Goal: Task Accomplishment & Management: Manage account settings

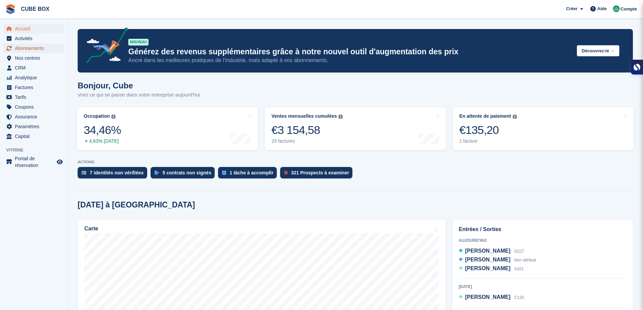
click at [30, 51] on span "Abonnements" at bounding box center [35, 48] width 41 height 9
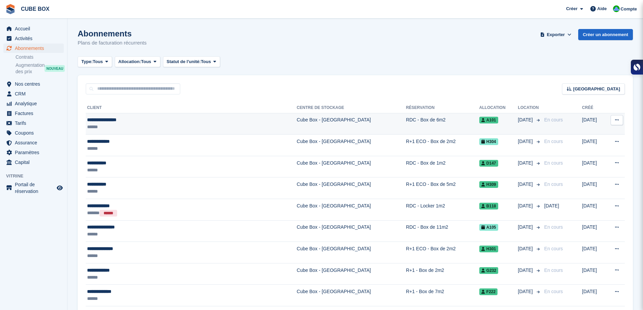
click at [297, 122] on td "Cube Box - [GEOGRAPHIC_DATA]" at bounding box center [351, 124] width 109 height 22
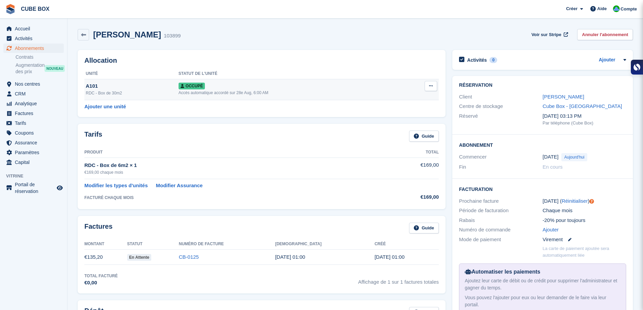
click at [434, 85] on button at bounding box center [431, 86] width 12 height 10
click at [395, 124] on p "Désallouer" at bounding box center [404, 128] width 59 height 9
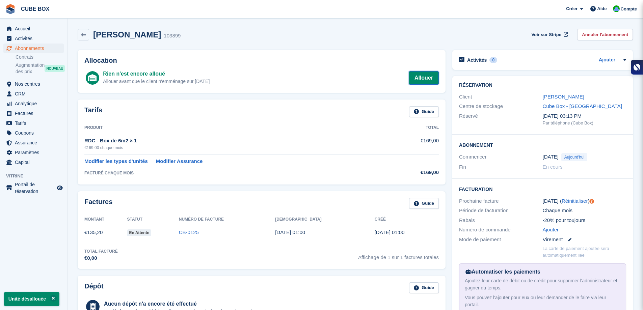
click at [419, 78] on link "Allouer" at bounding box center [424, 78] width 30 height 14
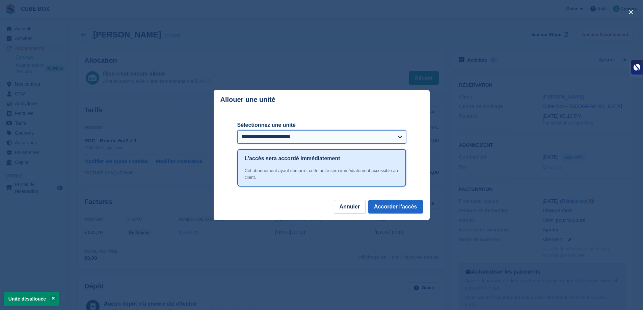
click at [382, 136] on select "**********" at bounding box center [321, 137] width 169 height 14
select select "******"
click at [237, 131] on select "**********" at bounding box center [321, 137] width 169 height 14
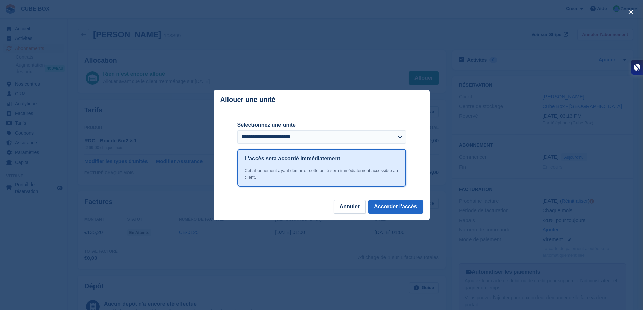
click at [278, 212] on footer "Annuler Accorder l'accès" at bounding box center [322, 210] width 216 height 20
click at [400, 139] on select "**********" at bounding box center [321, 137] width 169 height 14
click at [283, 204] on footer "Annuler Accorder l'accès" at bounding box center [322, 210] width 216 height 20
click at [403, 209] on button "Accorder l'accès" at bounding box center [395, 207] width 54 height 14
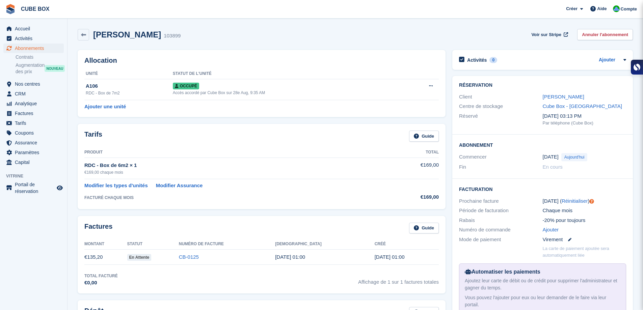
drag, startPoint x: 602, startPoint y: 97, endPoint x: 541, endPoint y: 97, distance: 60.8
click at [541, 97] on div "Client Olena PROKHORUNKO" at bounding box center [542, 97] width 167 height 10
click at [36, 112] on span "Factures" at bounding box center [35, 113] width 41 height 9
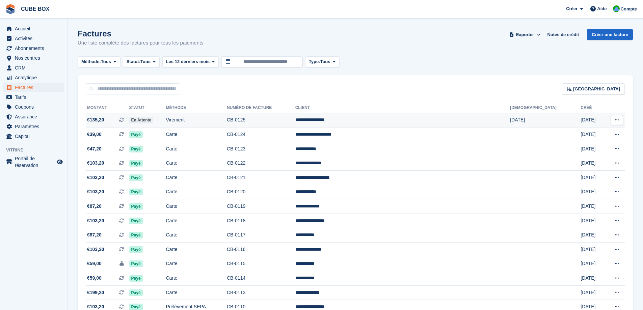
click at [295, 119] on td "CB-0125" at bounding box center [261, 120] width 69 height 15
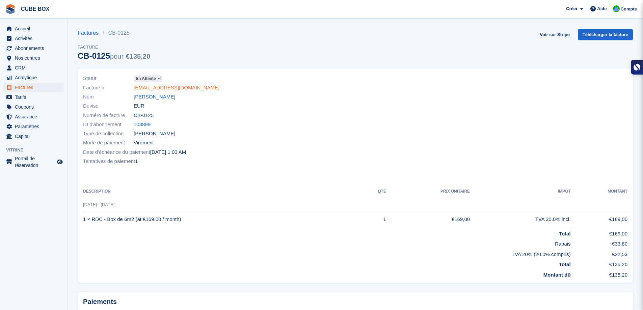
drag, startPoint x: 195, startPoint y: 90, endPoint x: 142, endPoint y: 89, distance: 53.4
click at [109, 92] on div "Statut En attente Facturé à oceanka2018@gmail.com Nom Olena PROKHORUNKO Devise …" at bounding box center [217, 120] width 277 height 100
click at [206, 98] on div "Nom Olena PROKHORUNKO" at bounding box center [217, 97] width 268 height 9
drag, startPoint x: 195, startPoint y: 90, endPoint x: 134, endPoint y: 89, distance: 61.1
click at [134, 89] on div "Facturé à oceanka2018@gmail.com" at bounding box center [217, 87] width 268 height 9
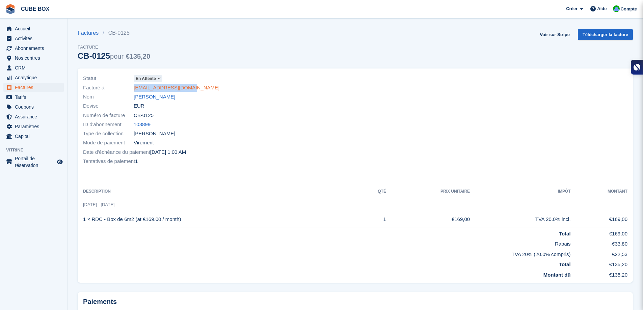
copy link "oceanka2018@gmail.com"
click at [28, 87] on span "Factures" at bounding box center [35, 87] width 41 height 9
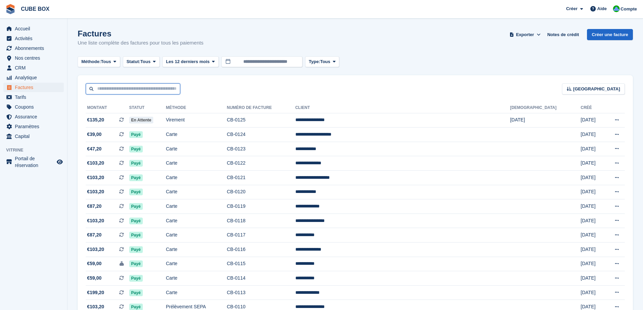
click at [133, 89] on input "text" at bounding box center [133, 88] width 95 height 11
type input "*****"
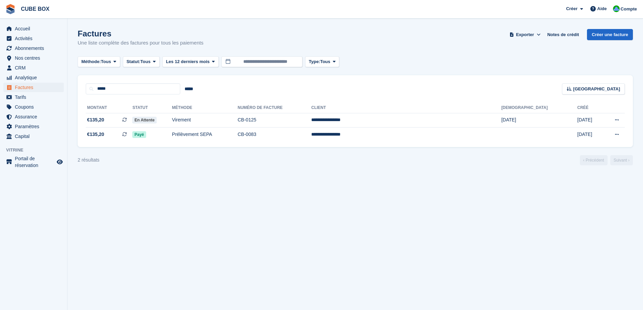
click at [161, 204] on section "Factures Une liste complète des factures pour tous les paiements Exporter Expor…" at bounding box center [356, 155] width 576 height 310
click at [29, 84] on span "Factures" at bounding box center [35, 87] width 41 height 9
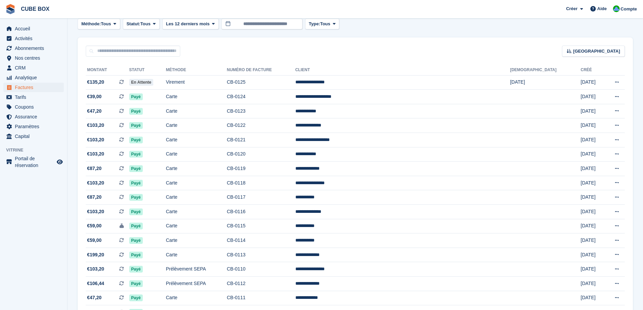
scroll to position [34, 0]
